Goal: Use online tool/utility: Utilize a website feature to perform a specific function

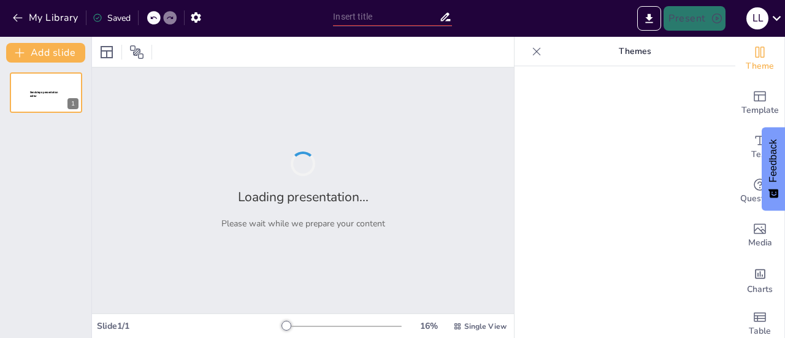
type input "Imported 老行家專案進程說明[DATE].pptx"
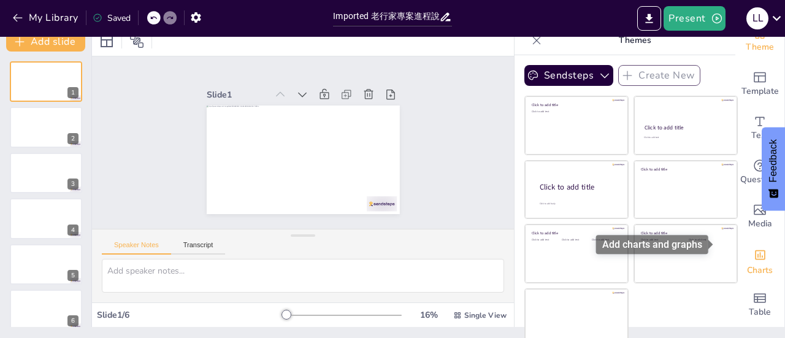
scroll to position [18, 0]
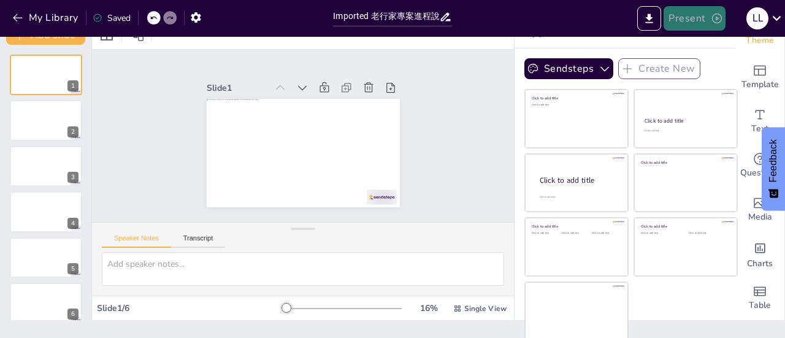
click at [701, 17] on button "Present" at bounding box center [693, 18] width 61 height 25
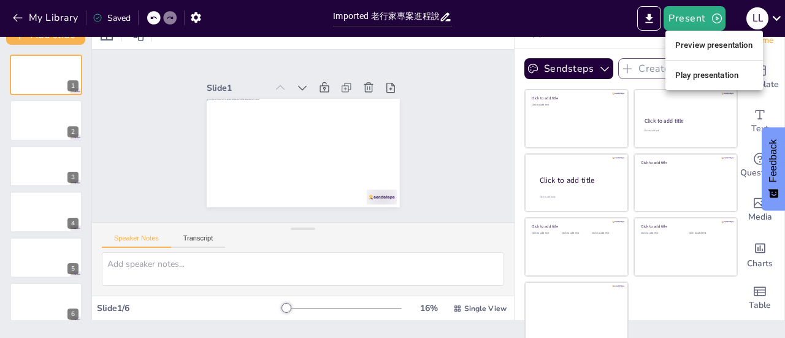
click at [471, 29] on div at bounding box center [392, 169] width 785 height 338
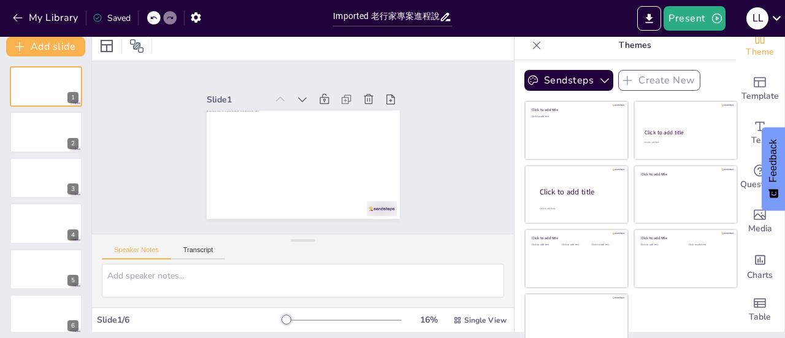
scroll to position [0, 0]
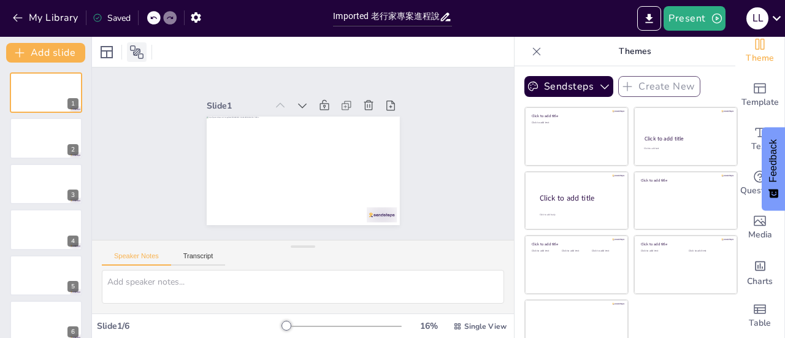
click at [137, 51] on icon at bounding box center [136, 51] width 13 height 13
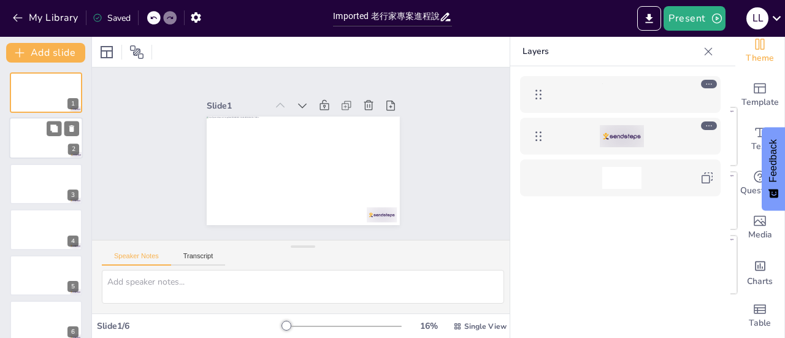
click at [31, 139] on div at bounding box center [46, 139] width 74 height 42
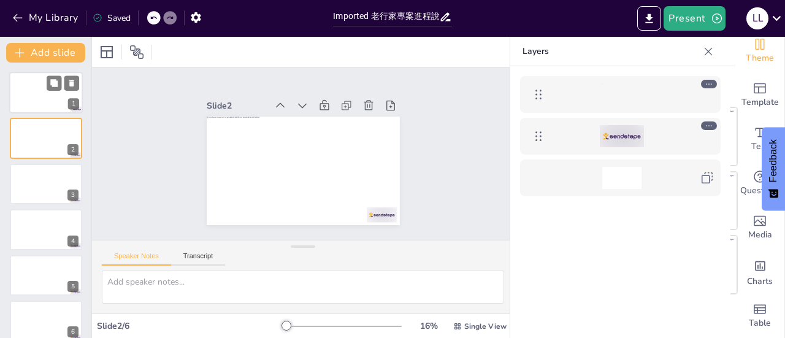
click at [36, 99] on div at bounding box center [46, 93] width 74 height 42
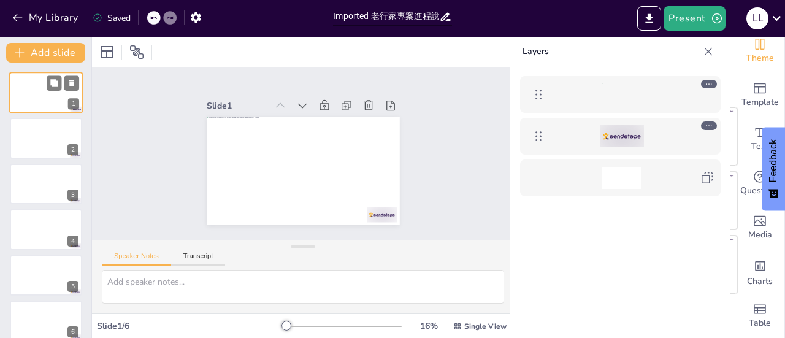
drag, startPoint x: 37, startPoint y: 90, endPoint x: 28, endPoint y: 96, distance: 11.6
click at [25, 97] on div at bounding box center [46, 93] width 74 height 42
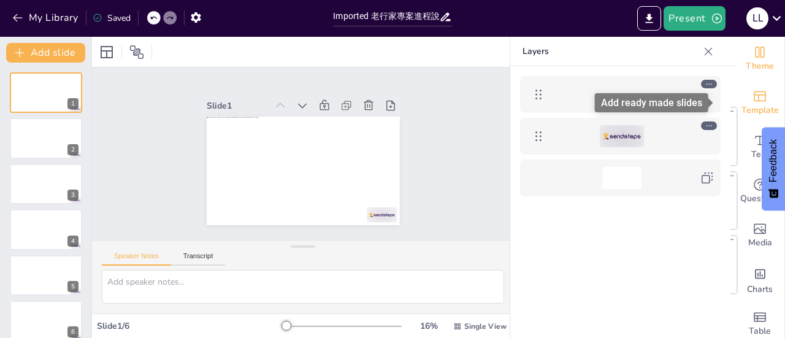
click at [748, 104] on span "Template" at bounding box center [759, 110] width 37 height 13
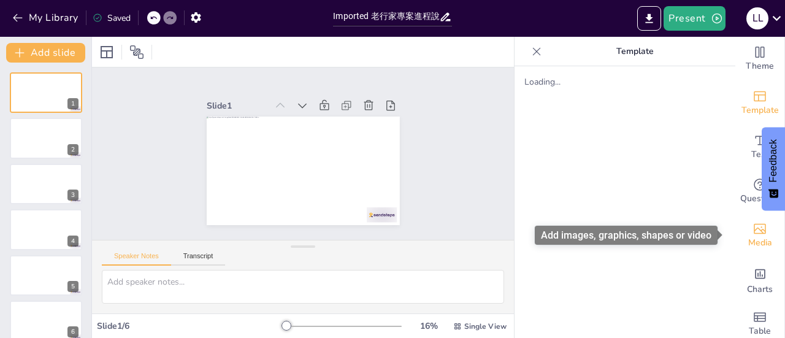
click at [748, 238] on span "Media" at bounding box center [760, 242] width 24 height 13
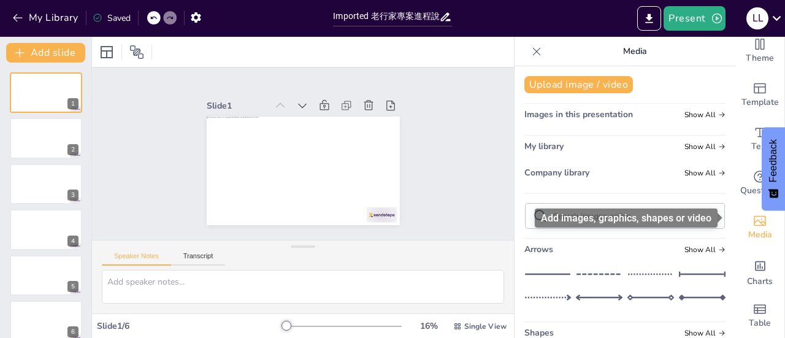
scroll to position [17, 0]
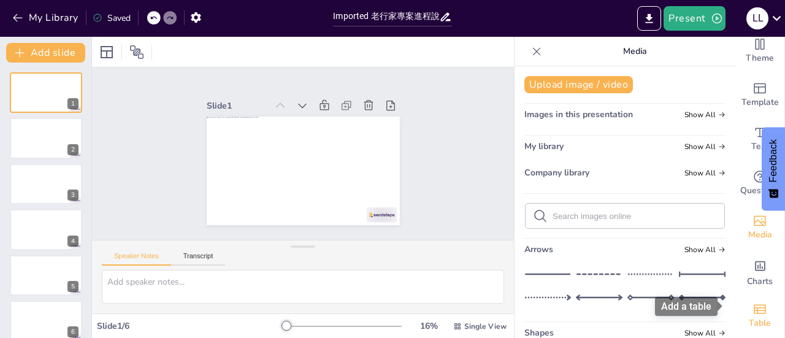
click at [762, 304] on div "Table" at bounding box center [759, 316] width 49 height 44
